Goal: Information Seeking & Learning: Understand process/instructions

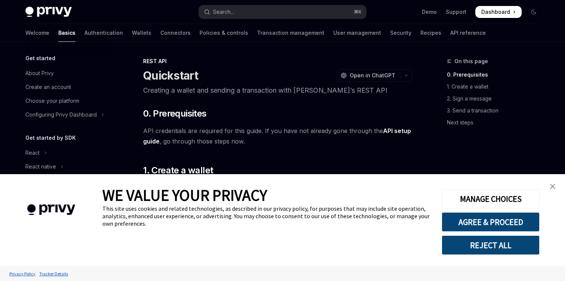
scroll to position [171, 0]
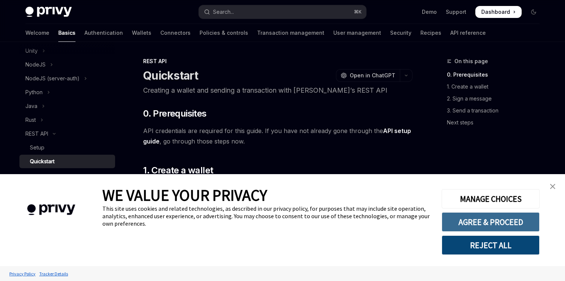
click at [511, 224] on button "AGREE & PROCEED" at bounding box center [490, 221] width 98 height 19
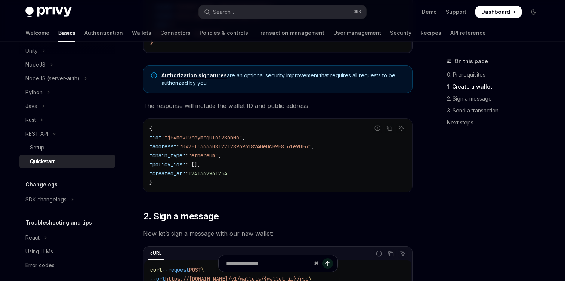
scroll to position [240, 0]
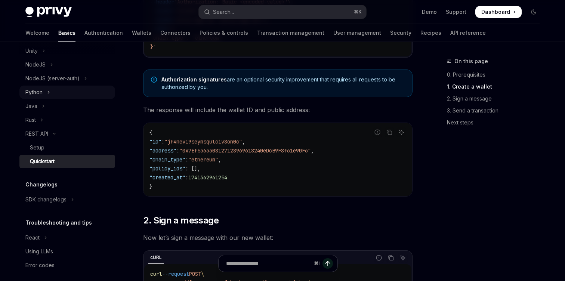
click at [43, 91] on button "Python" at bounding box center [67, 92] width 96 height 13
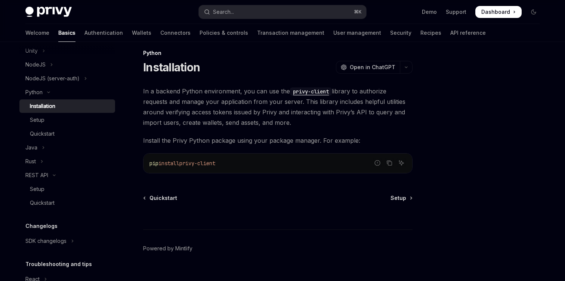
scroll to position [6, 0]
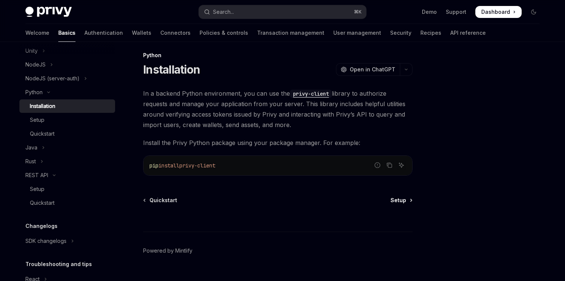
click at [398, 199] on span "Setup" at bounding box center [398, 199] width 16 height 7
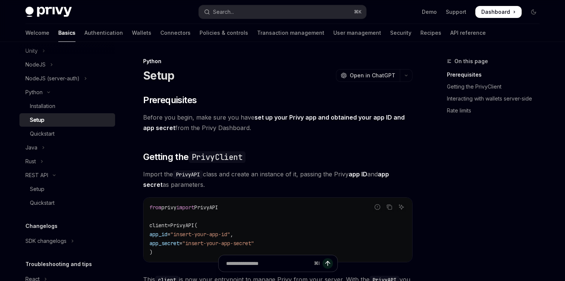
scroll to position [6, 0]
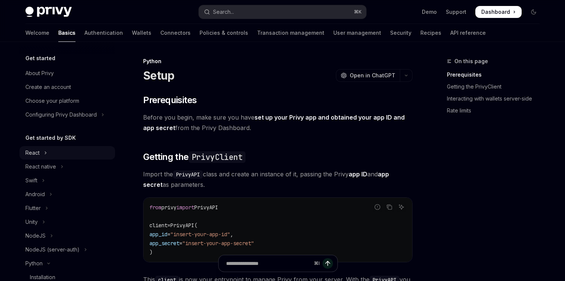
click at [41, 154] on button "React" at bounding box center [67, 152] width 96 height 13
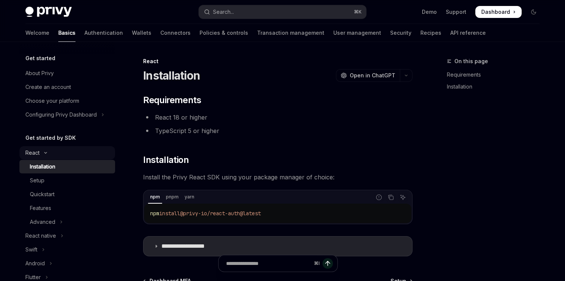
type textarea "*"
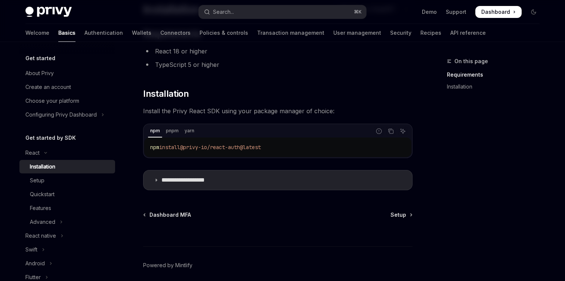
scroll to position [72, 0]
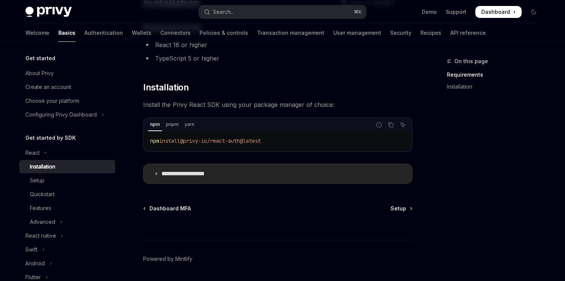
click at [196, 176] on p "**********" at bounding box center [191, 173] width 61 height 7
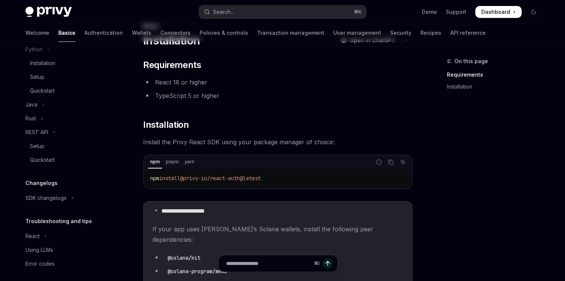
scroll to position [151, 0]
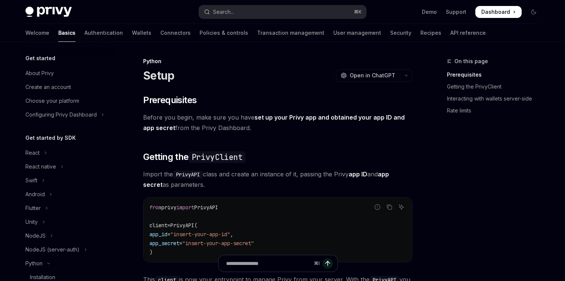
scroll to position [130, 0]
